Goal: Navigation & Orientation: Find specific page/section

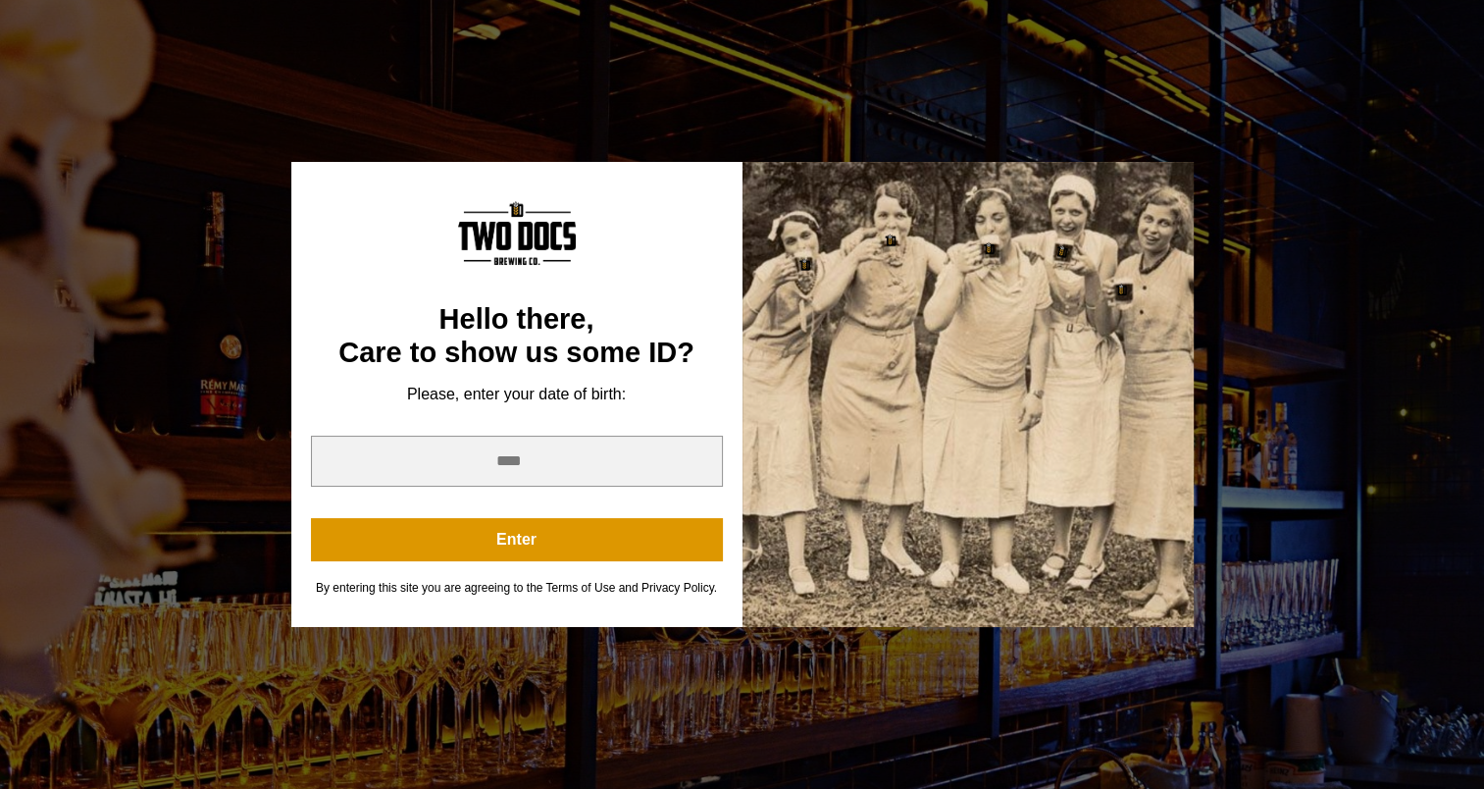
scroll to position [322, 0]
click at [583, 446] on input "year" at bounding box center [517, 460] width 412 height 51
type input "****"
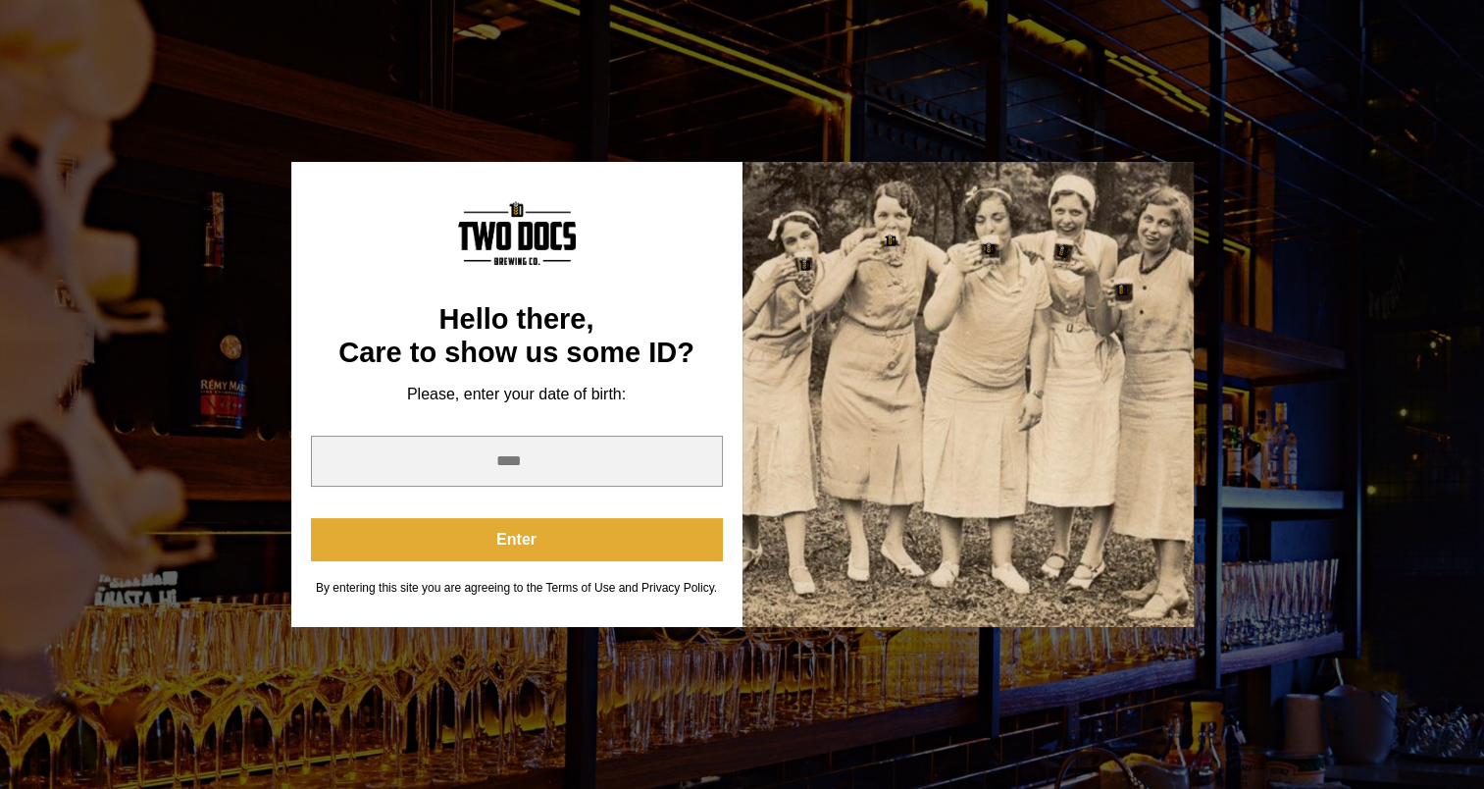
click at [585, 530] on button "Enter" at bounding box center [517, 539] width 412 height 43
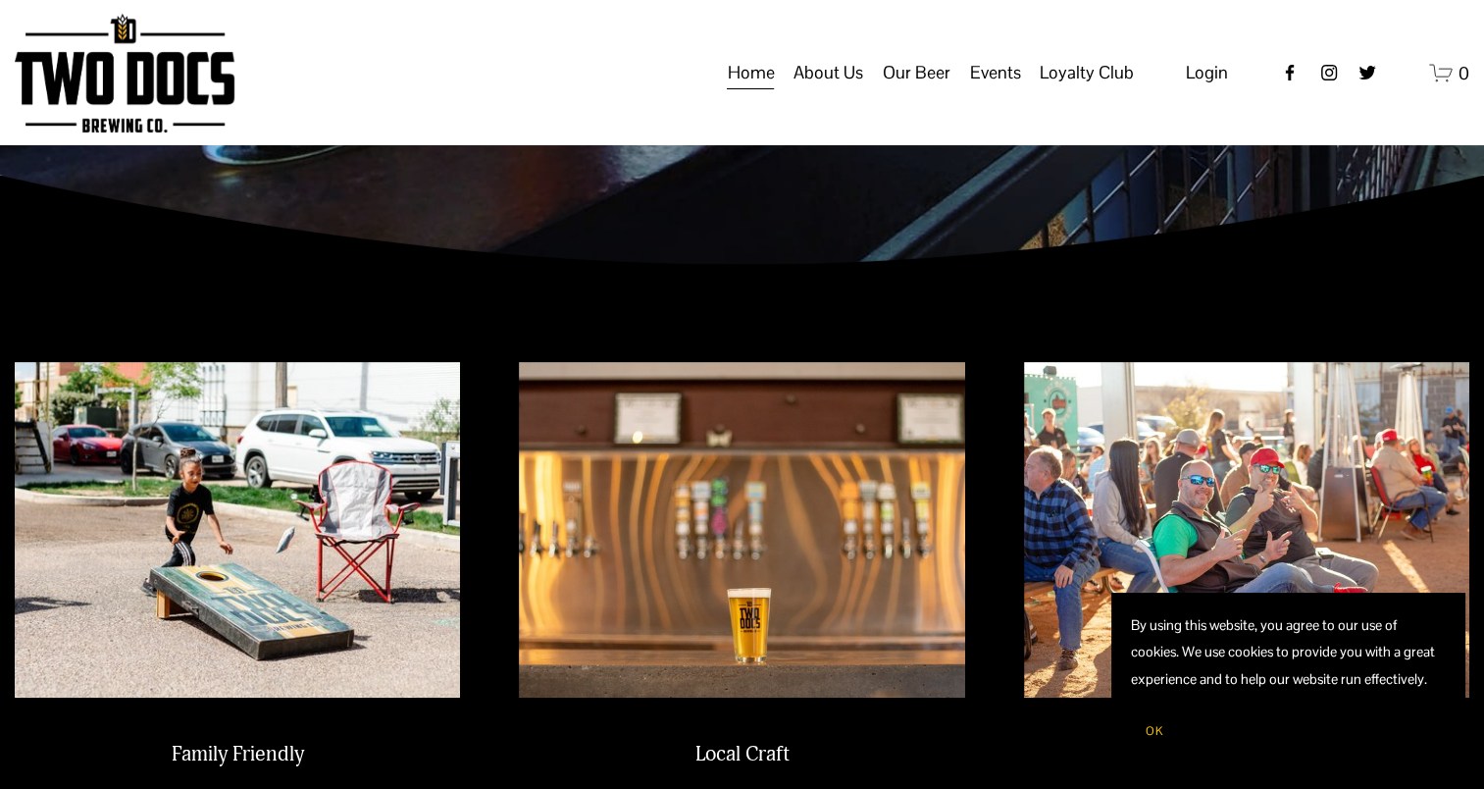
scroll to position [0, 0]
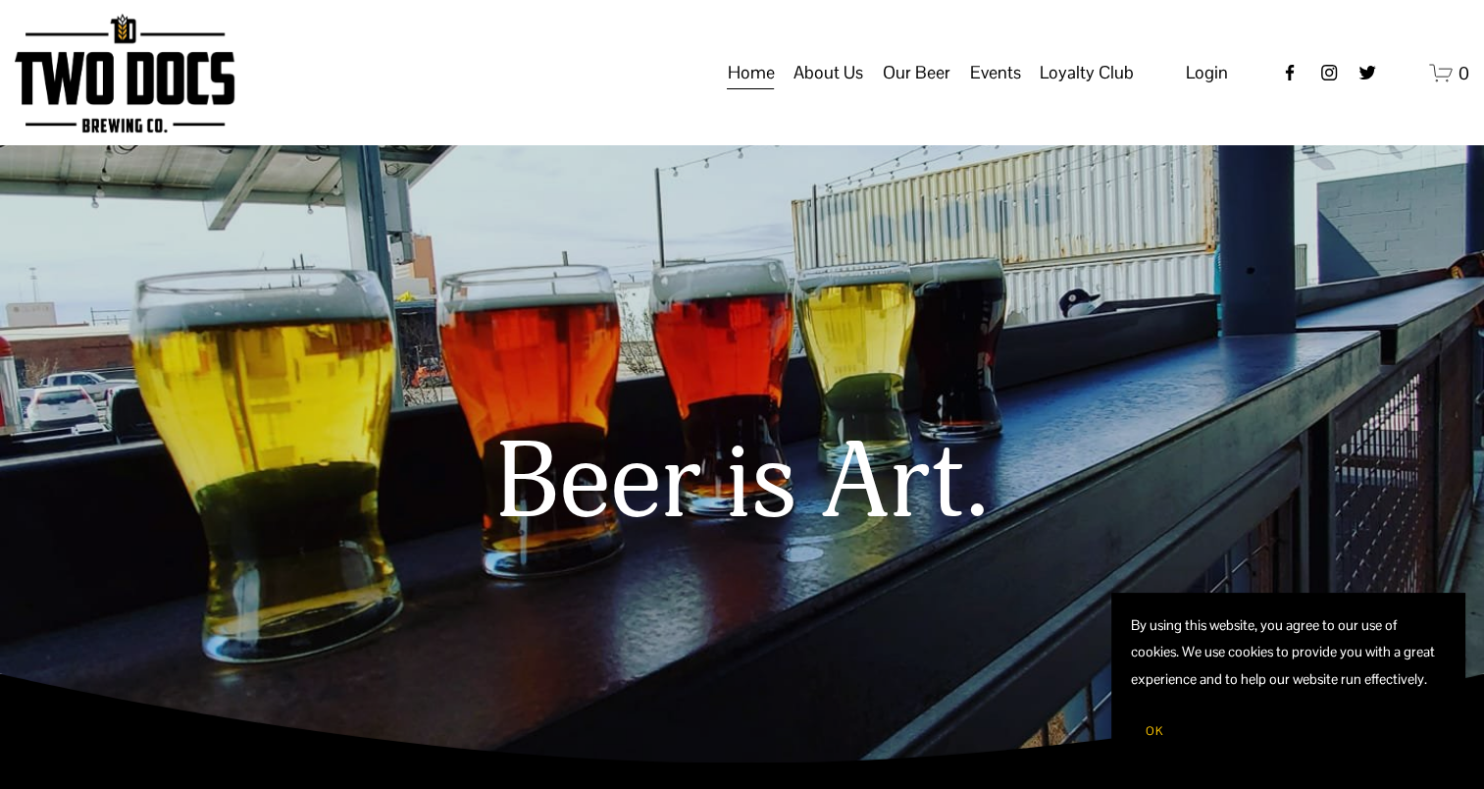
click at [767, 91] on link "Home" at bounding box center [750, 72] width 47 height 37
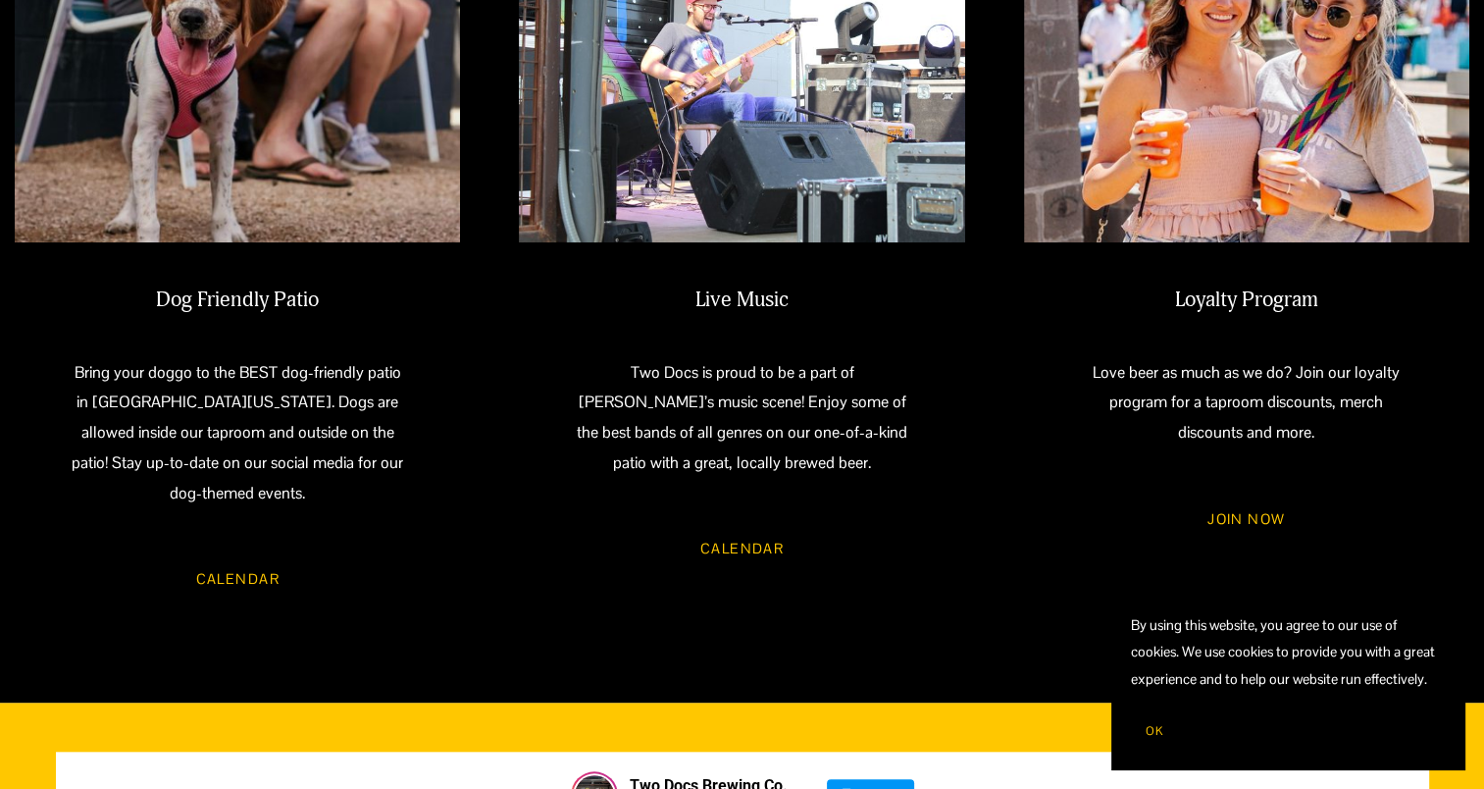
scroll to position [1680, 0]
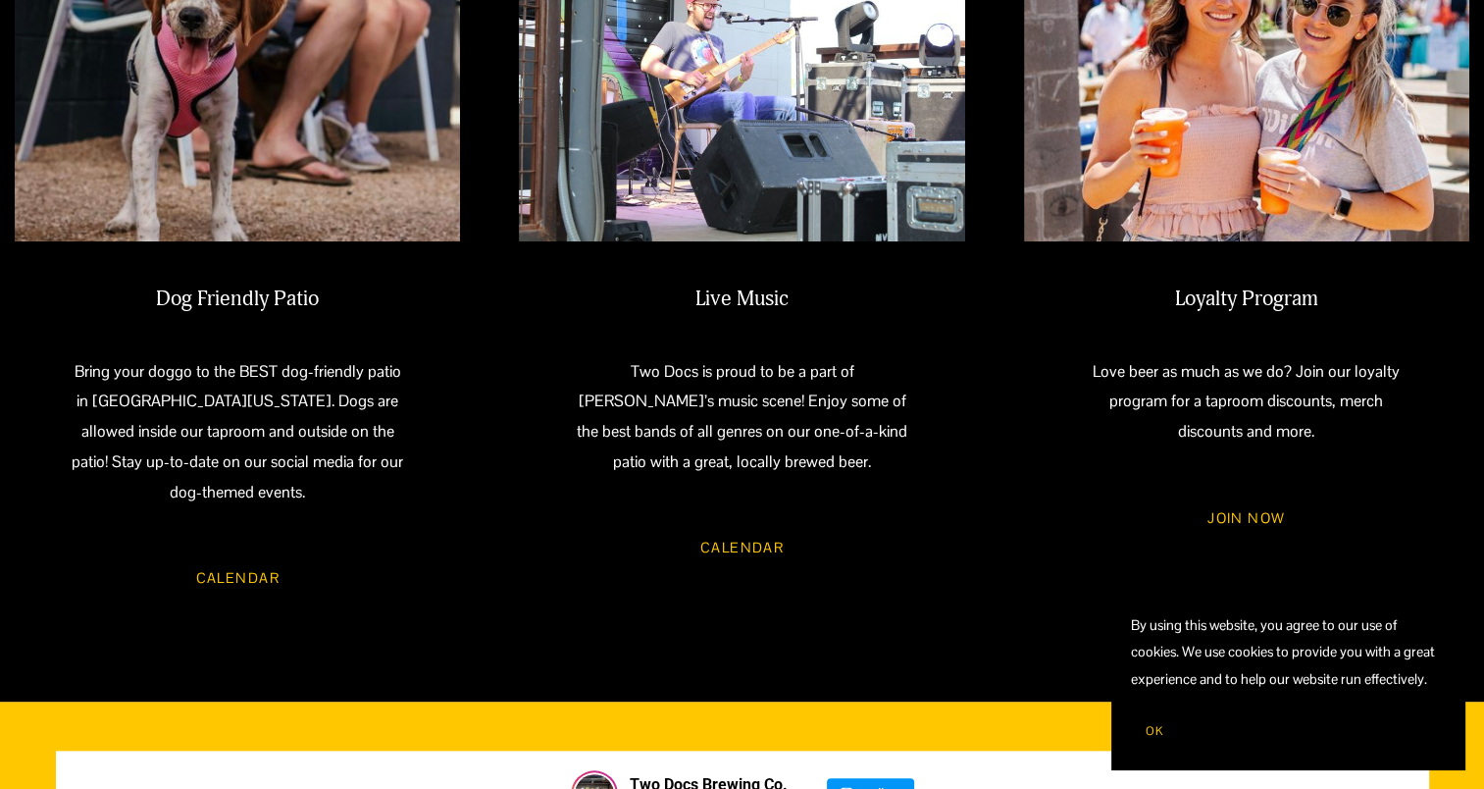
click at [723, 524] on link "Calendar" at bounding box center [742, 548] width 140 height 52
